Goal: Complete application form

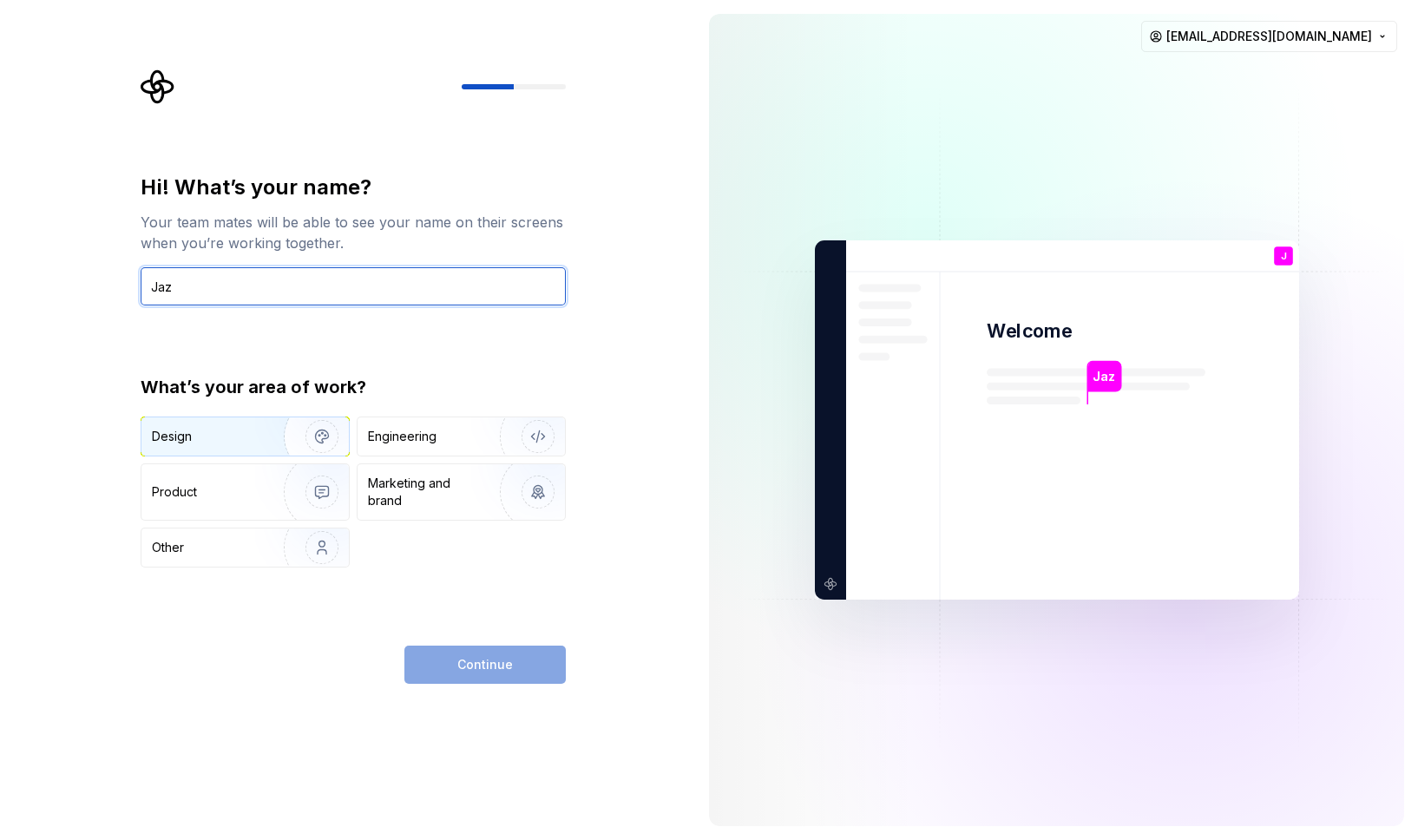
type input "Jaz"
click at [233, 441] on div "Design" at bounding box center [207, 437] width 110 height 18
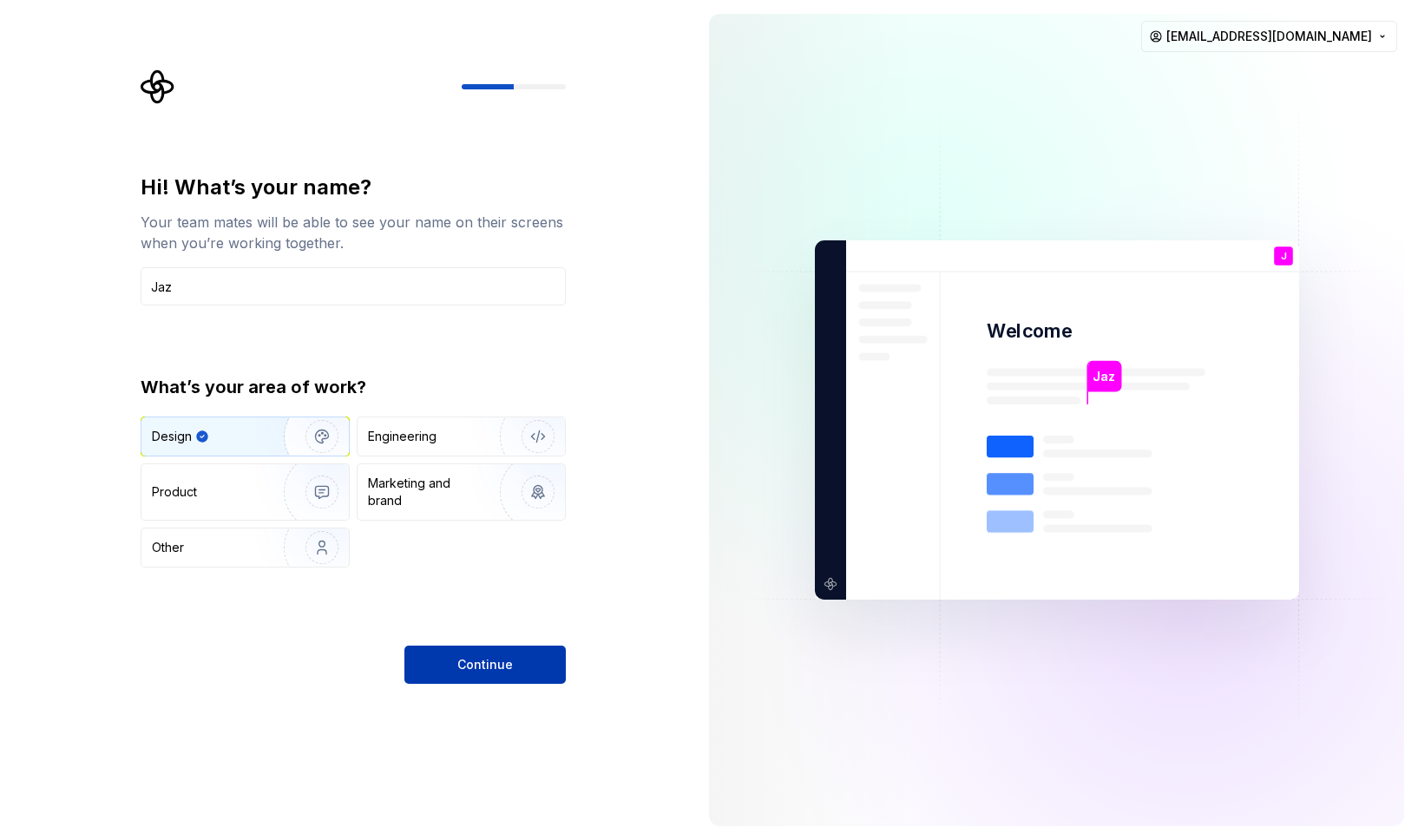
click at [477, 663] on span "Continue" at bounding box center [485, 665] width 56 height 18
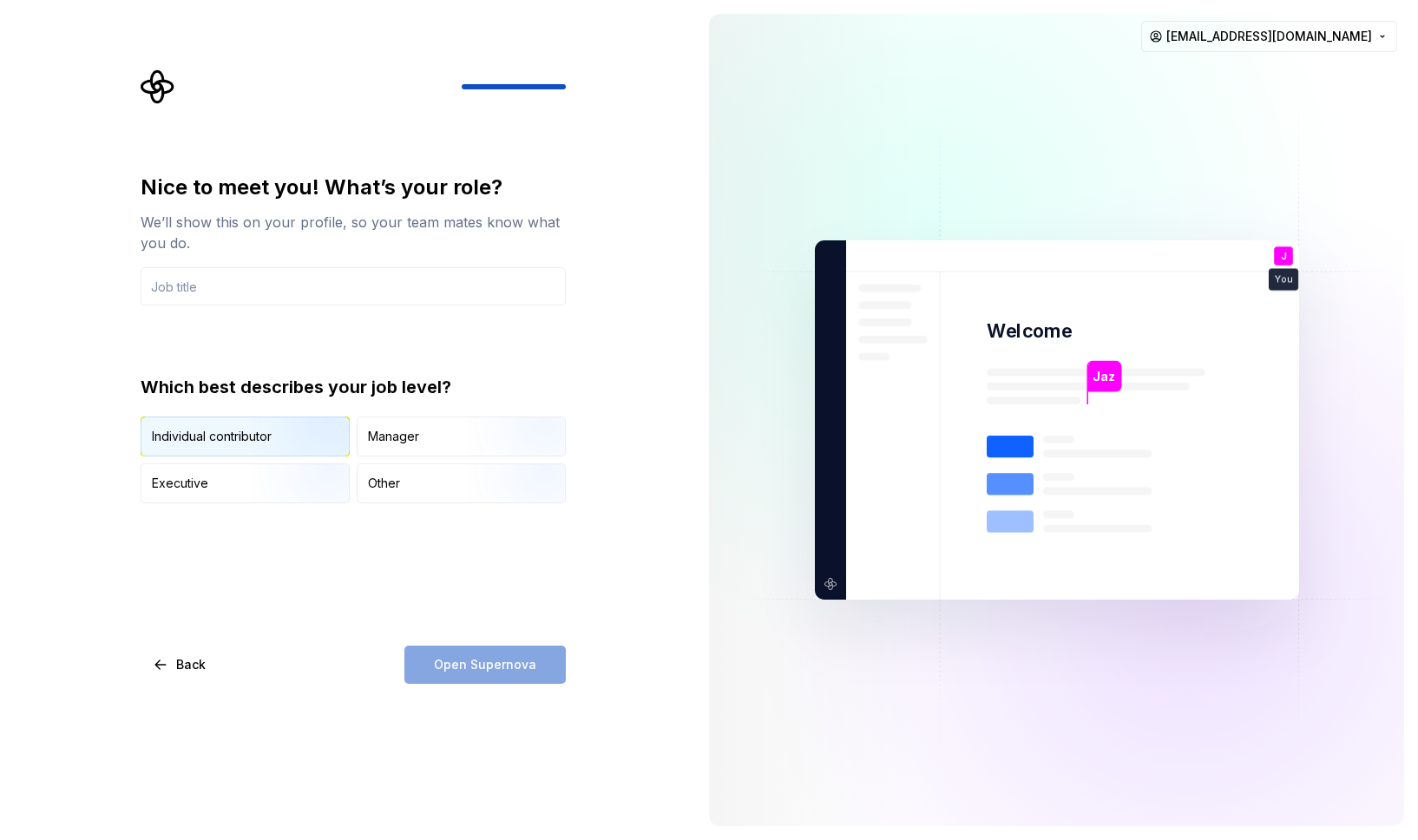
click at [275, 430] on img "button" at bounding box center [307, 457] width 111 height 117
click at [476, 665] on div "Open Supernova" at bounding box center [485, 664] width 162 height 38
click at [336, 297] on input "text" at bounding box center [354, 286] width 425 height 38
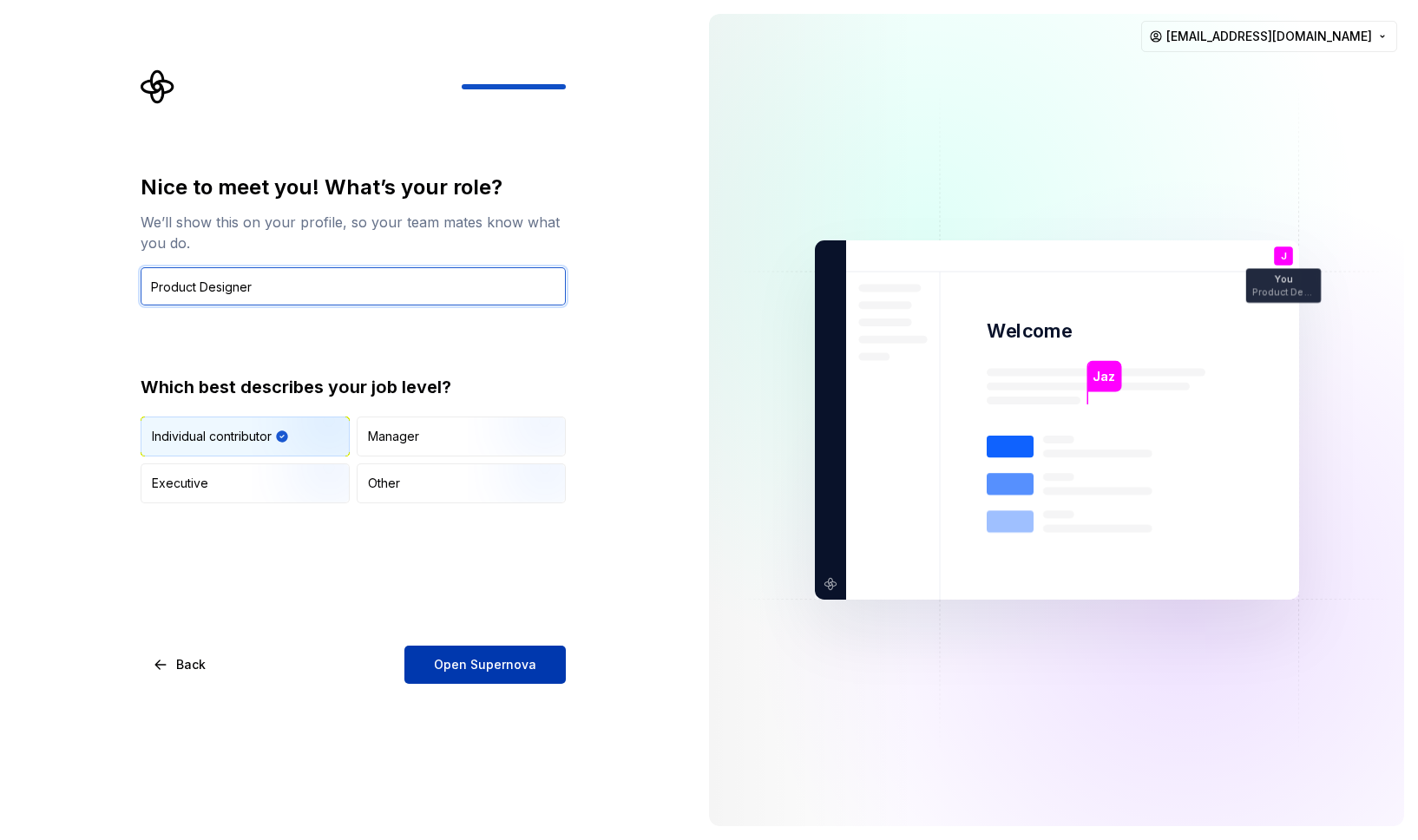
type input "Product Designer"
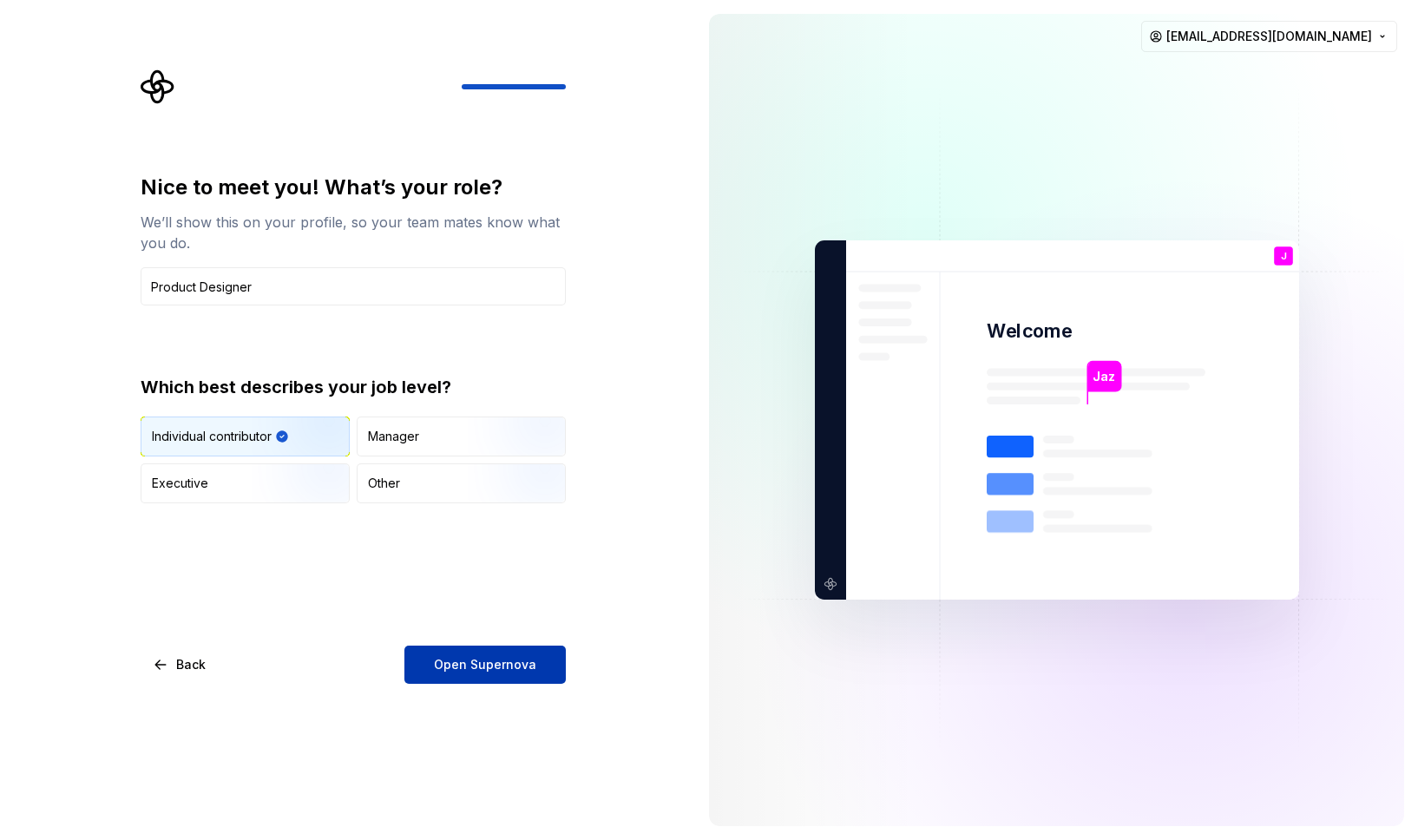
click at [446, 666] on span "Open Supernova" at bounding box center [485, 665] width 103 height 18
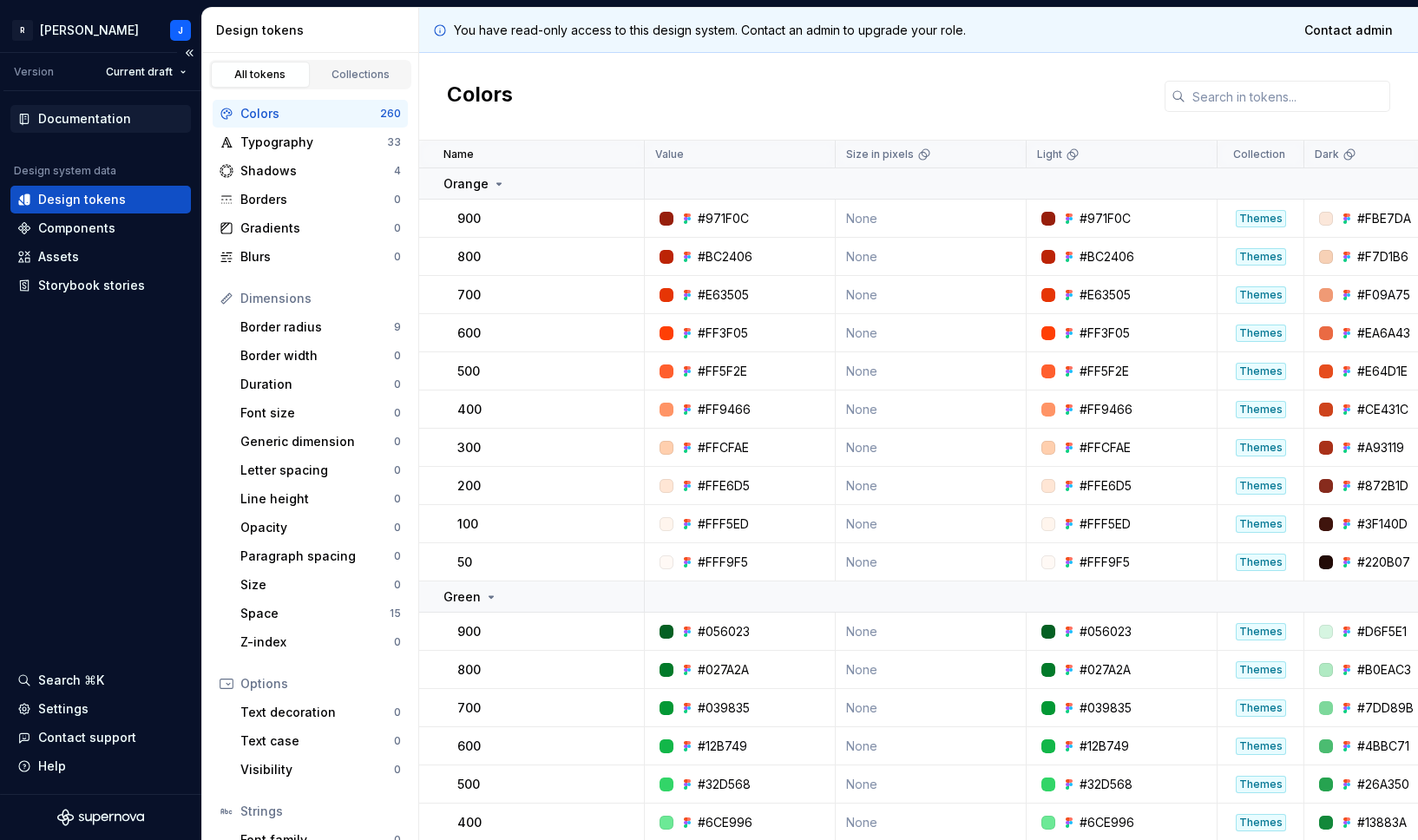
click at [76, 121] on div "Documentation" at bounding box center [84, 119] width 93 height 18
